Goal: Task Accomplishment & Management: Manage account settings

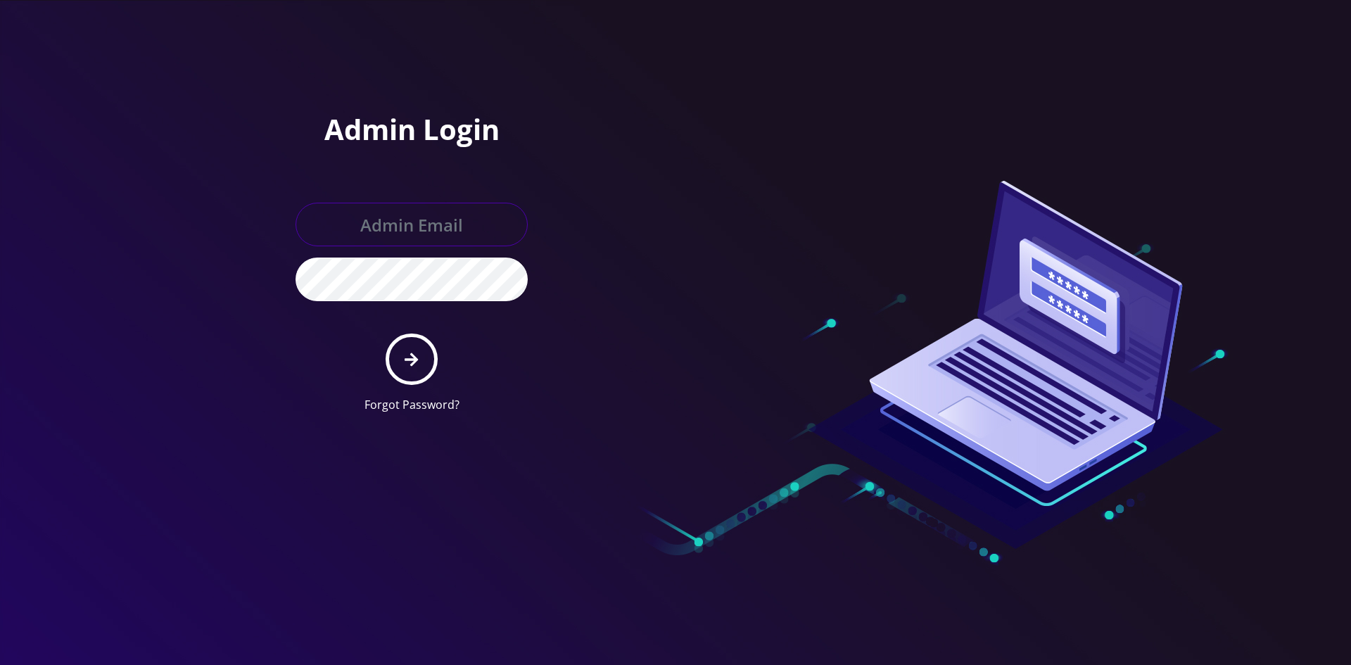
type input "shgy9700@gmail.com"
click at [421, 367] on button "submit" at bounding box center [411, 358] width 51 height 51
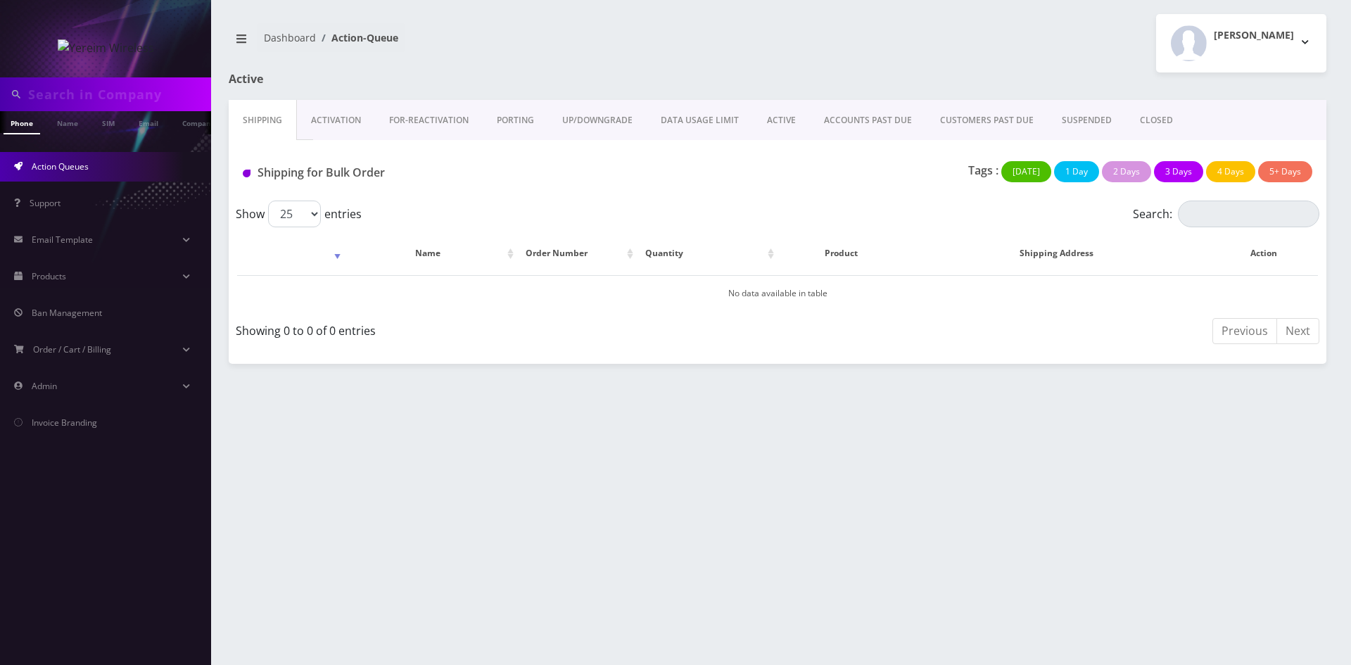
click at [784, 125] on link "ACTIVE" at bounding box center [781, 120] width 57 height 41
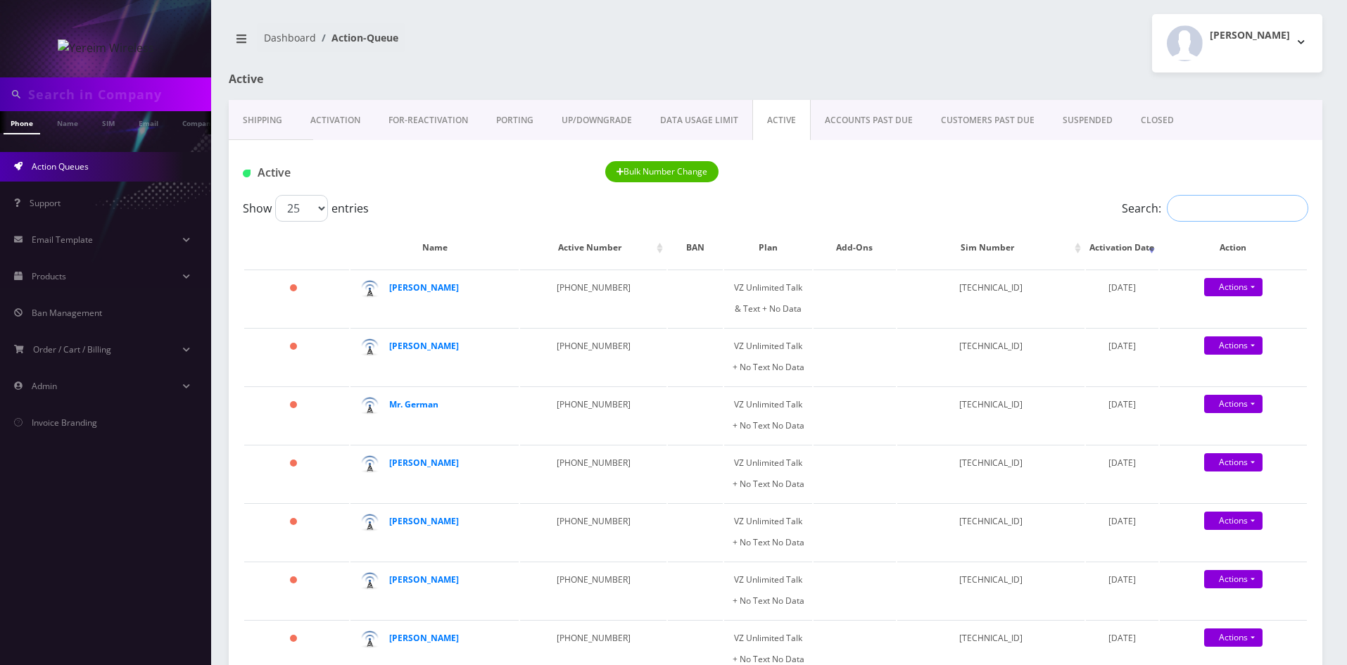
click at [1222, 219] on input "Search:" at bounding box center [1236, 208] width 141 height 27
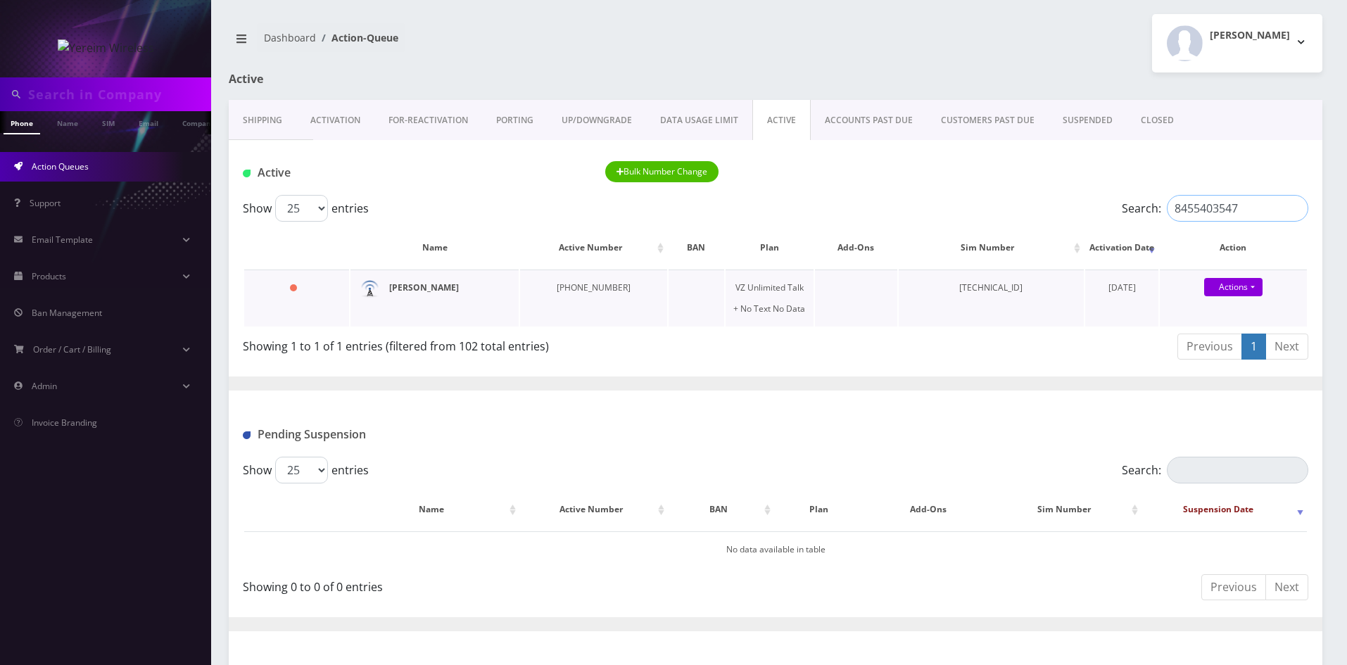
type input "8455403547"
click at [428, 291] on strong "[PERSON_NAME]" at bounding box center [424, 287] width 70 height 12
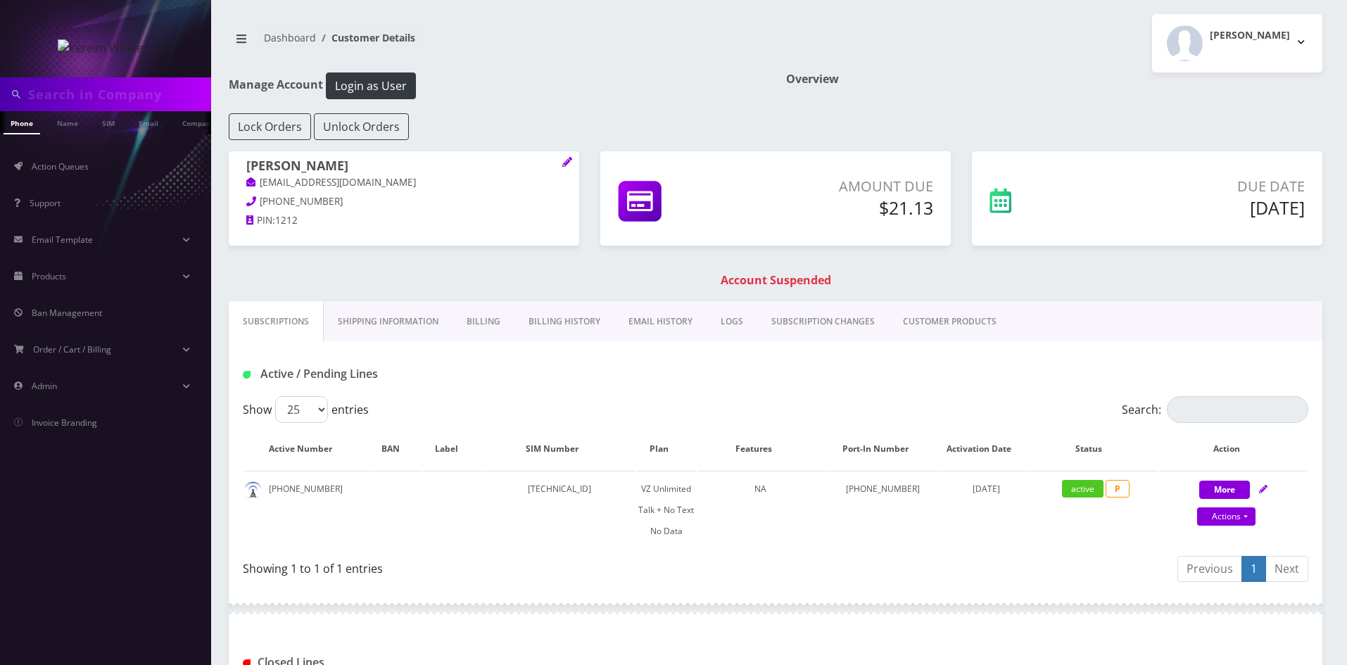
click at [402, 312] on link "Shipping Information" at bounding box center [388, 321] width 129 height 41
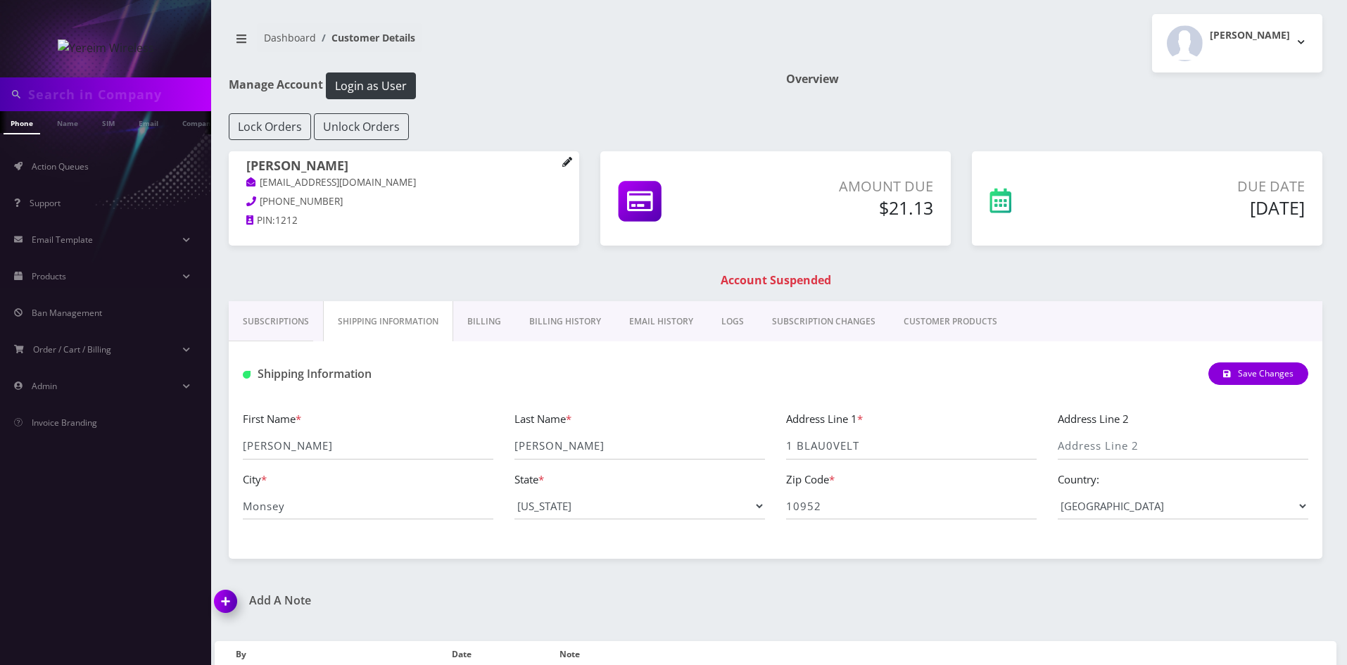
click at [570, 162] on icon at bounding box center [567, 162] width 10 height 10
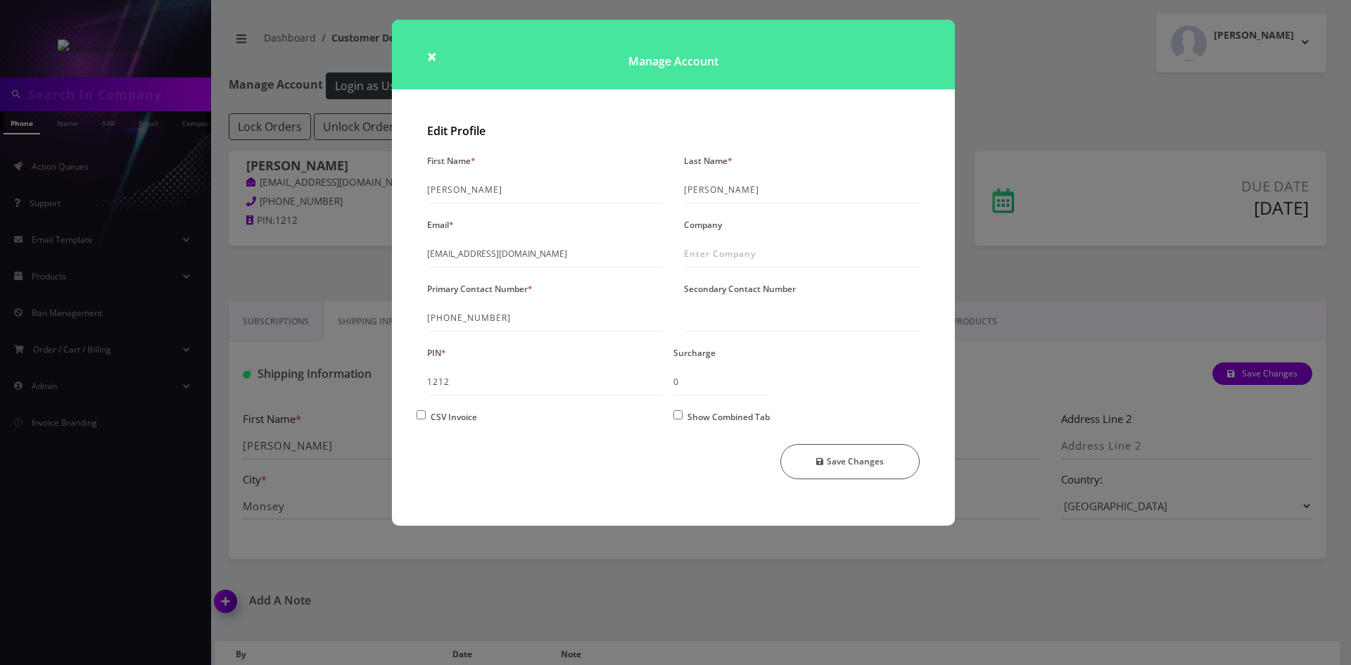
drag, startPoint x: 423, startPoint y: 256, endPoint x: 592, endPoint y: 256, distance: 169.6
click at [592, 256] on div "Email * [EMAIL_ADDRESS][DOMAIN_NAME]" at bounding box center [544, 241] width 257 height 53
drag, startPoint x: 592, startPoint y: 255, endPoint x: 407, endPoint y: 263, distance: 185.2
click at [407, 263] on div "Edit Profile First Name * [GEOGRAPHIC_DATA] Last Name * [PERSON_NAME] Email * […" at bounding box center [673, 321] width 563 height 408
click at [434, 54] on span "×" at bounding box center [432, 55] width 10 height 23
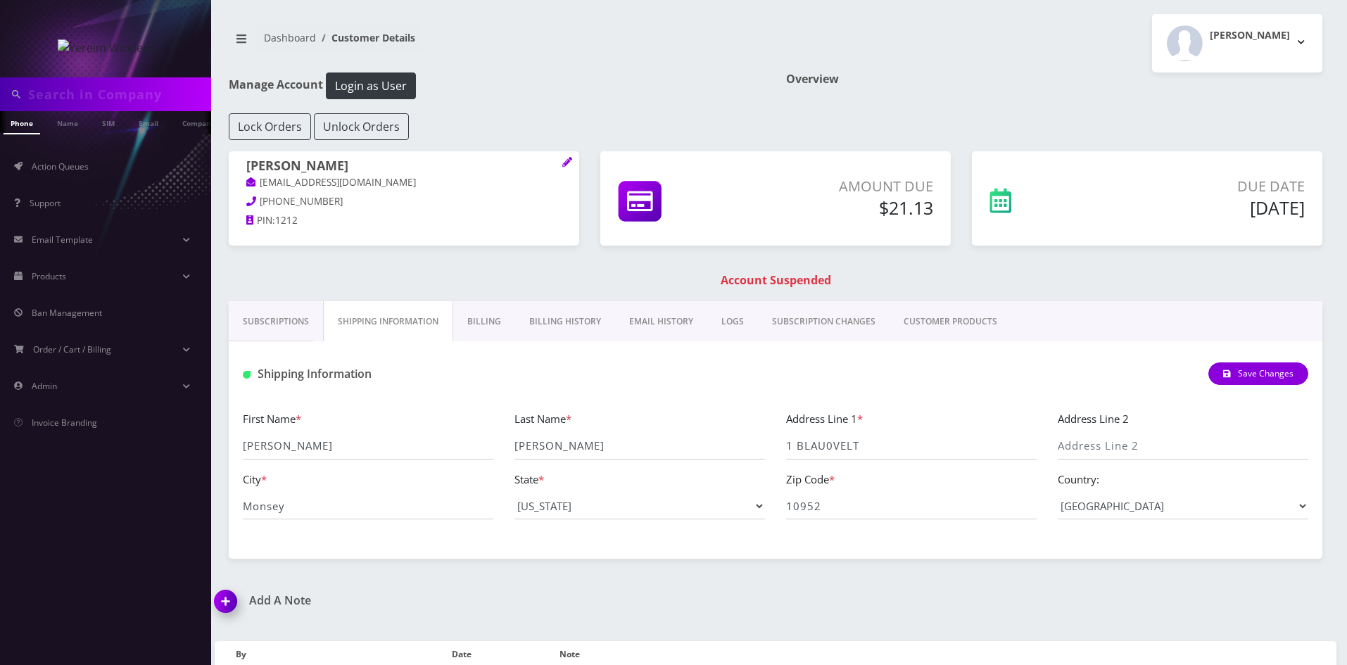
click at [469, 322] on link "Billing" at bounding box center [484, 321] width 62 height 41
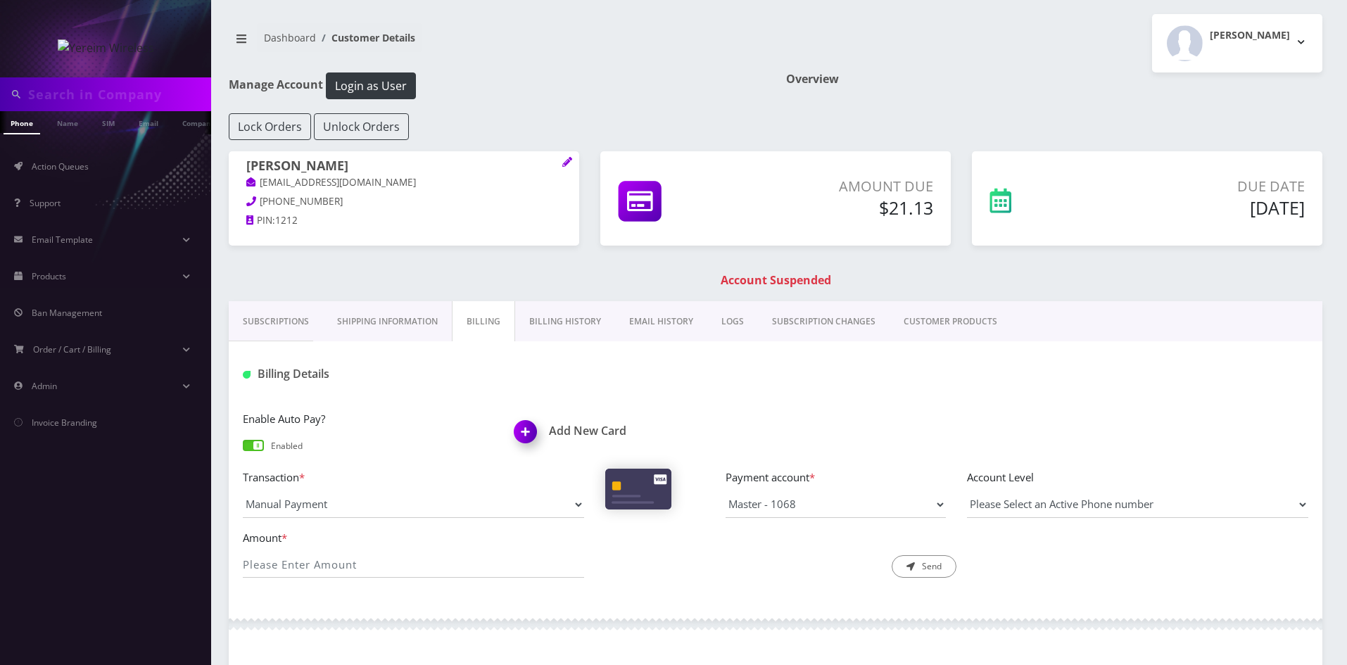
scroll to position [0, 7]
click at [567, 166] on icon at bounding box center [567, 162] width 10 height 10
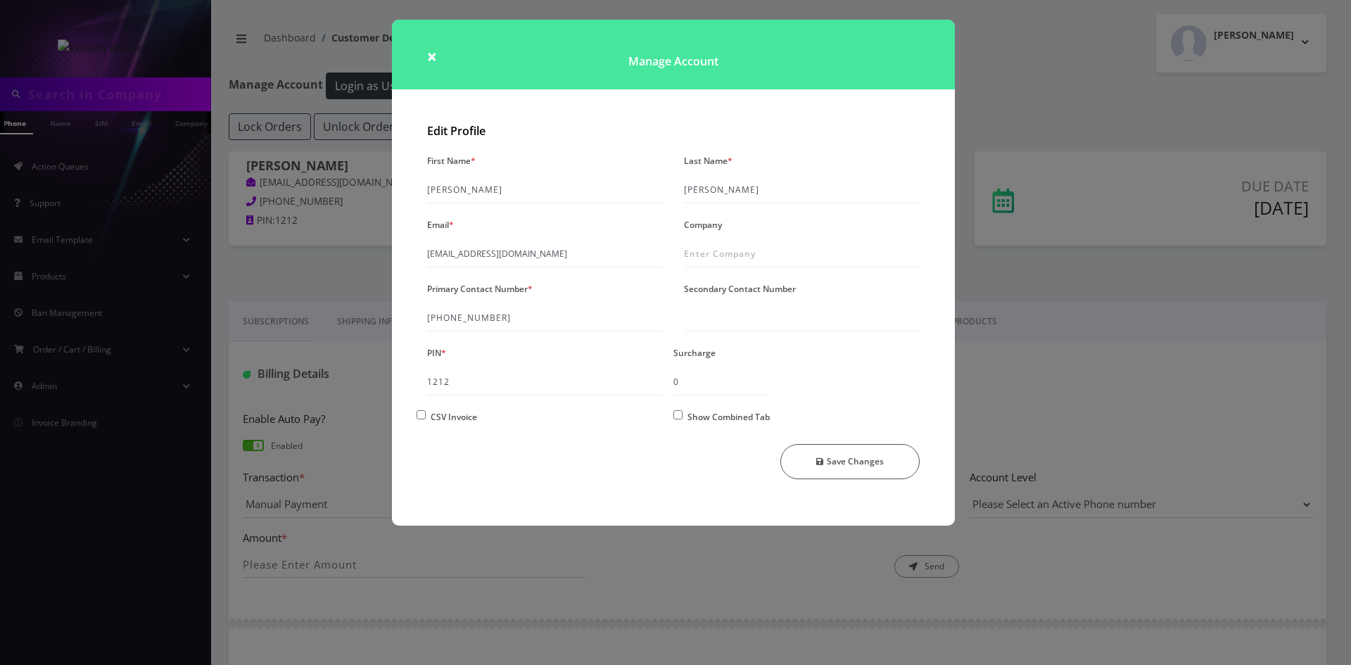
click at [426, 58] on h1 "Manage Account" at bounding box center [673, 55] width 563 height 70
click at [431, 54] on span "×" at bounding box center [432, 55] width 10 height 23
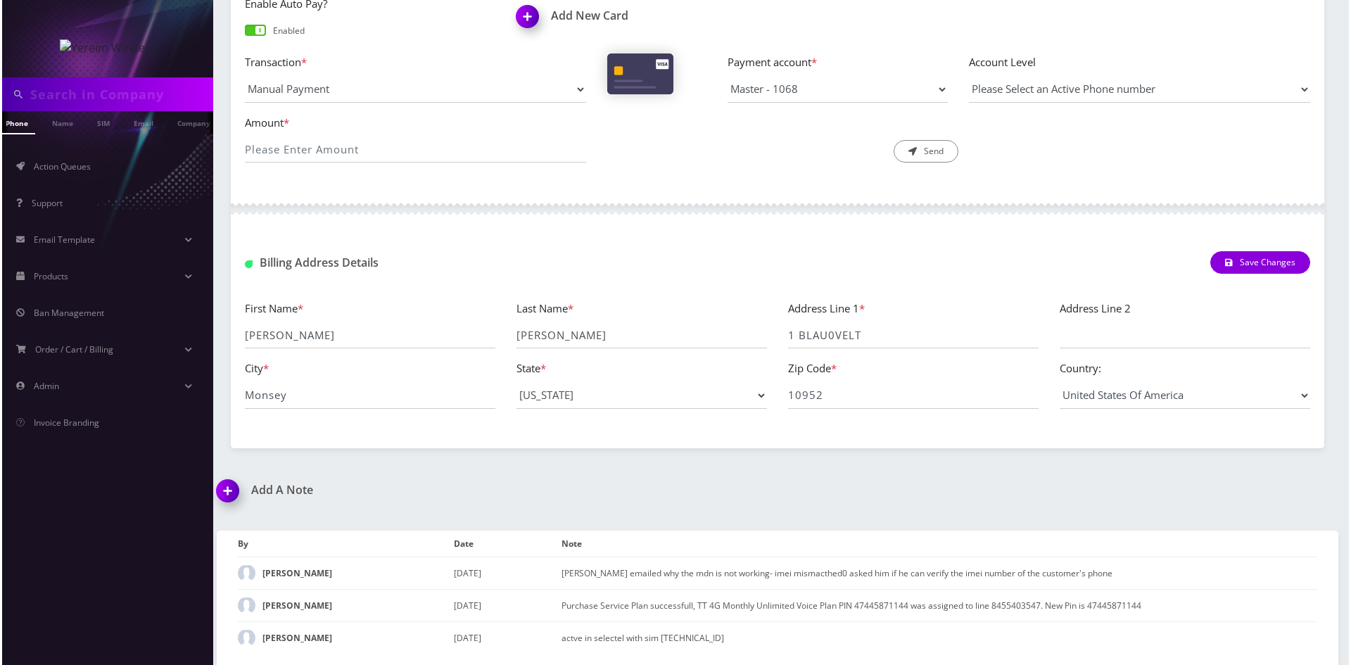
scroll to position [63, 0]
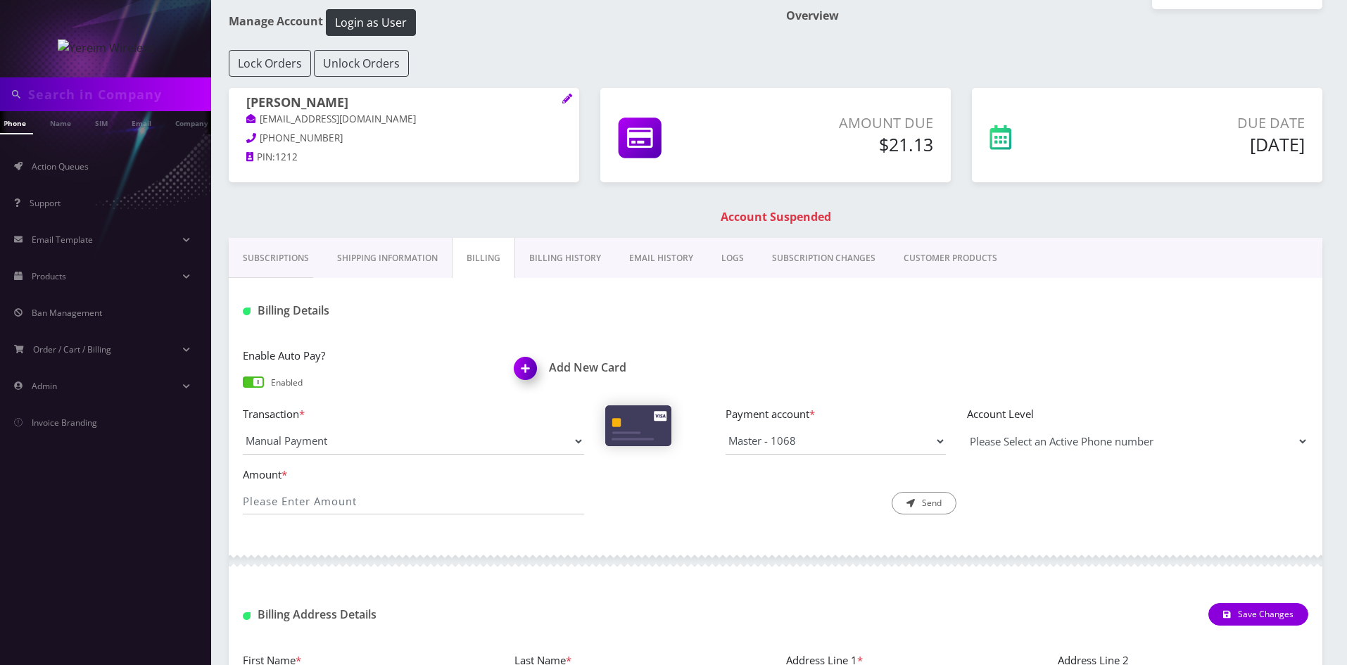
click at [1137, 444] on select "Please Select an Active Phone number [PHONE_NUMBER]" at bounding box center [1137, 441] width 341 height 27
click at [845, 442] on select "Master - 1068" at bounding box center [835, 441] width 220 height 27
click at [562, 100] on icon at bounding box center [567, 99] width 10 height 10
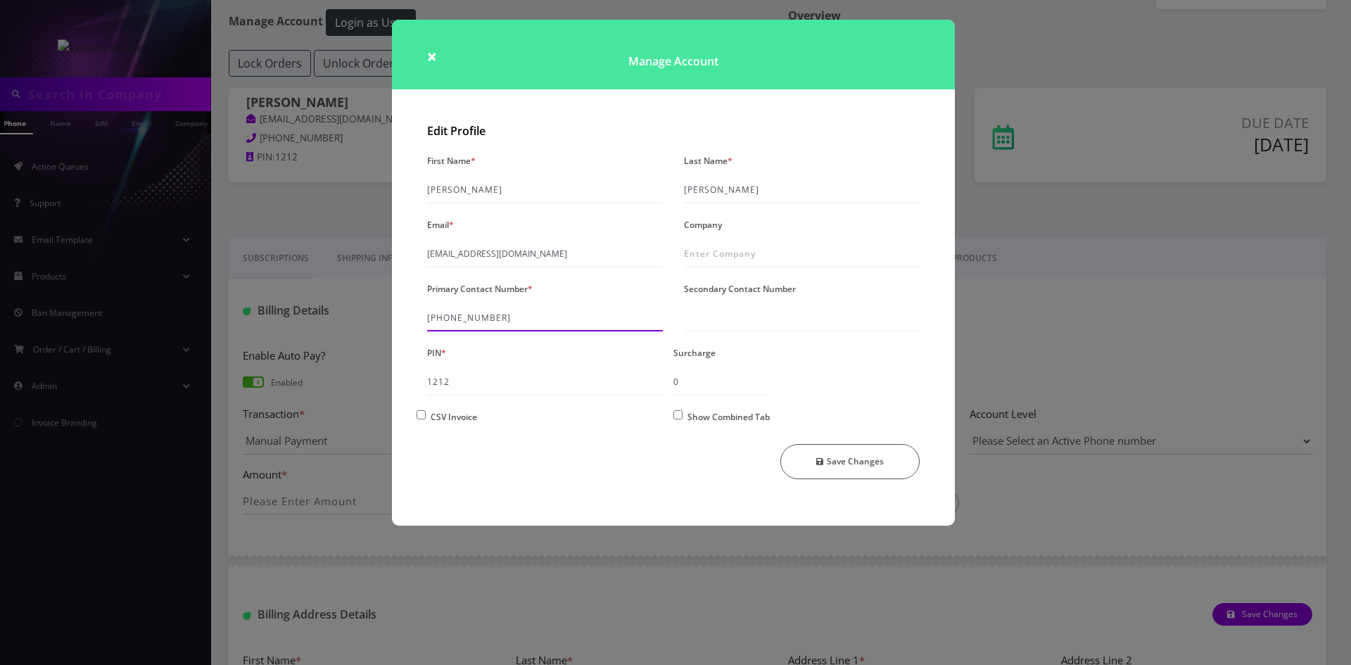
drag, startPoint x: 502, startPoint y: 314, endPoint x: 419, endPoint y: 321, distance: 83.3
click at [419, 321] on div "Primary Contact Number * [PHONE_NUMBER]" at bounding box center [544, 305] width 257 height 53
